Goal: Submit feedback/report problem

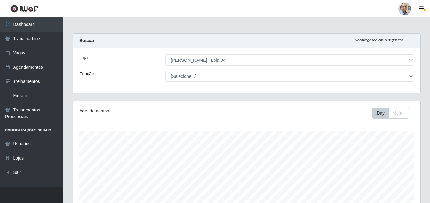
select select "251"
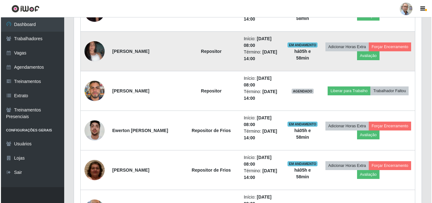
scroll to position [452, 0]
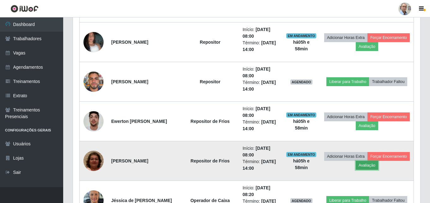
click at [378, 162] on button "Avaliação" at bounding box center [367, 165] width 22 height 9
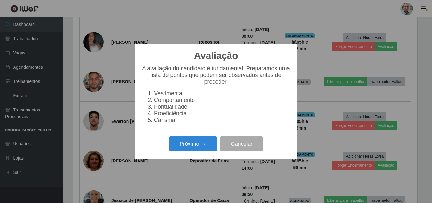
scroll to position [131, 344]
click at [206, 148] on button "Próximo →" at bounding box center [193, 143] width 48 height 15
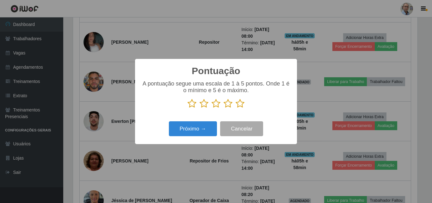
scroll to position [315923, 315710]
click at [242, 102] on icon at bounding box center [239, 103] width 9 height 9
click at [235, 108] on input "radio" at bounding box center [235, 108] width 0 height 0
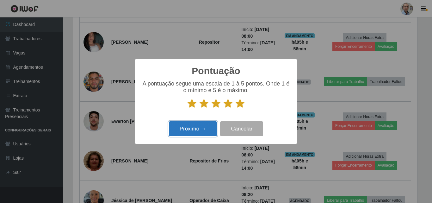
click at [196, 129] on button "Próximo →" at bounding box center [193, 128] width 48 height 15
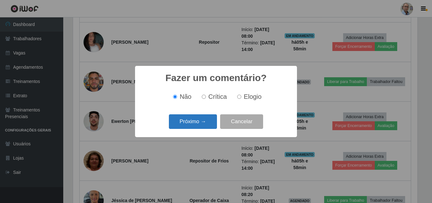
click at [198, 121] on button "Próximo →" at bounding box center [193, 121] width 48 height 15
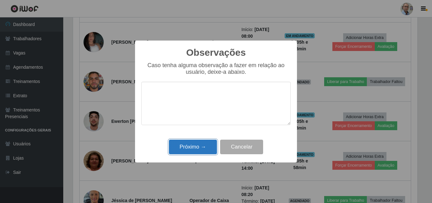
click at [198, 148] on button "Próximo →" at bounding box center [193, 146] width 48 height 15
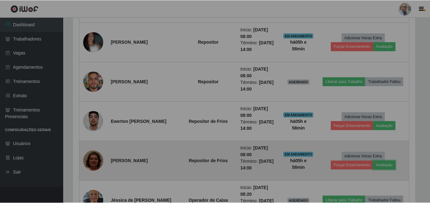
scroll to position [131, 347]
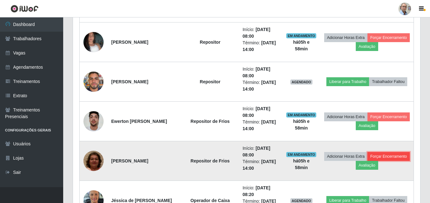
click at [368, 161] on button "Forçar Encerramento" at bounding box center [389, 156] width 42 height 9
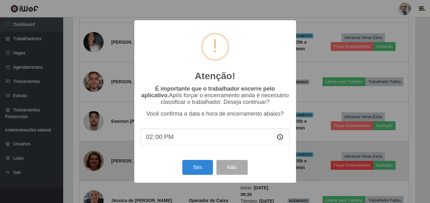
scroll to position [131, 344]
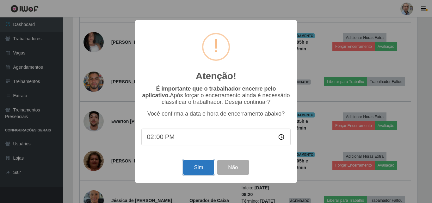
click at [200, 166] on button "Sim" at bounding box center [198, 167] width 31 height 15
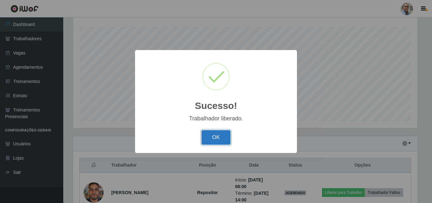
click at [222, 135] on button "OK" at bounding box center [215, 137] width 29 height 15
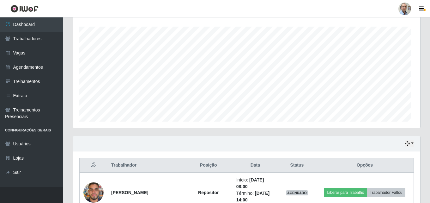
scroll to position [131, 347]
